Goal: Find specific page/section: Find specific page/section

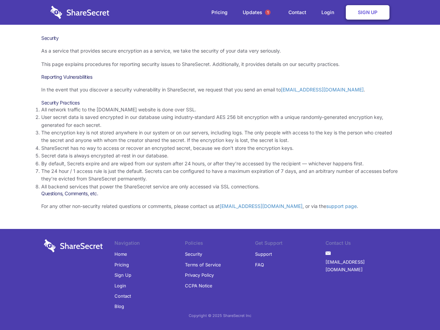
click at [220, 165] on li "By default, Secrets expire and are wiped from our system after 24 hours, or aft…" at bounding box center [220, 164] width 358 height 8
click at [268, 12] on span "1" at bounding box center [268, 13] width 6 height 6
